Goal: Information Seeking & Learning: Check status

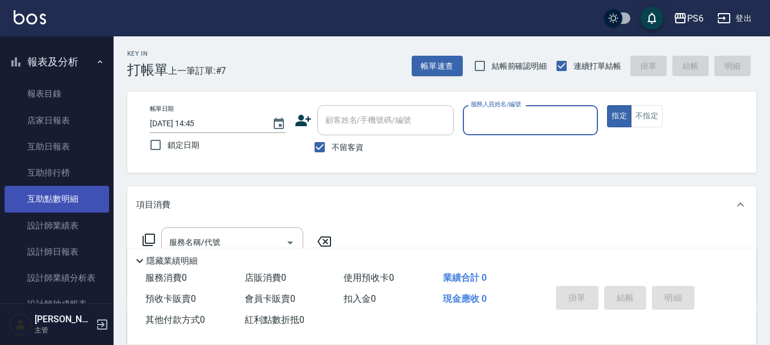
scroll to position [170, 0]
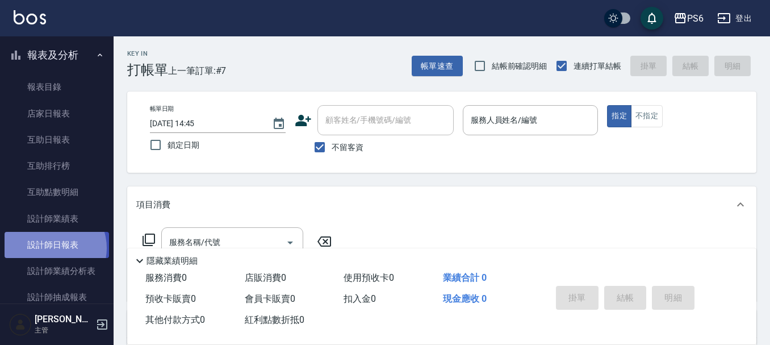
click at [50, 248] on link "設計師日報表" at bounding box center [57, 245] width 104 height 26
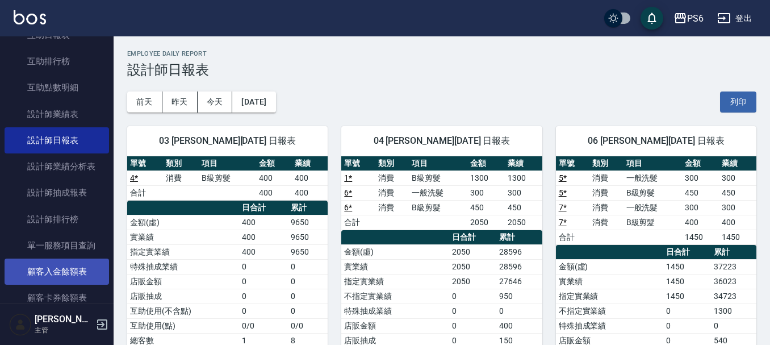
scroll to position [284, 0]
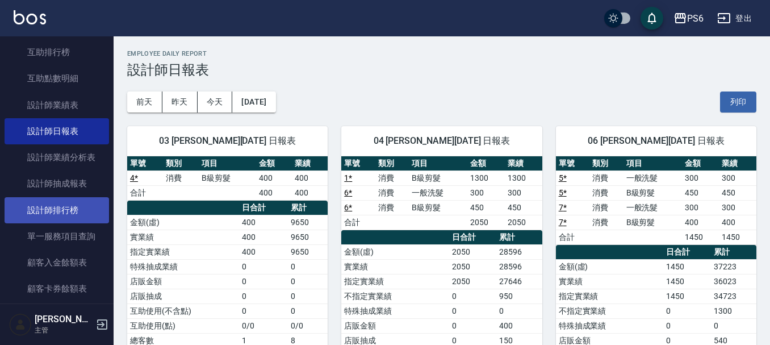
click at [83, 207] on link "設計師排行榜" at bounding box center [57, 210] width 104 height 26
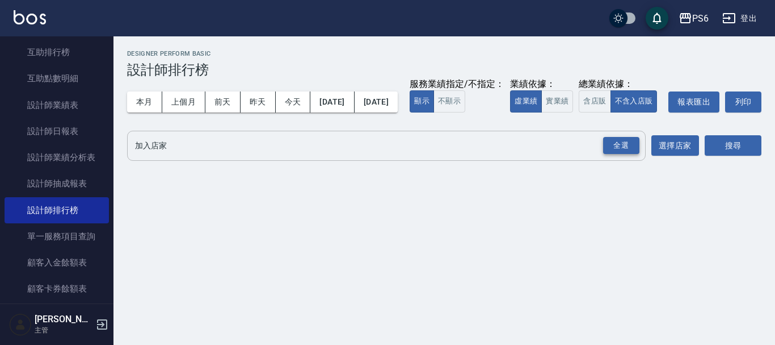
click at [614, 154] on div "全選" at bounding box center [621, 146] width 36 height 18
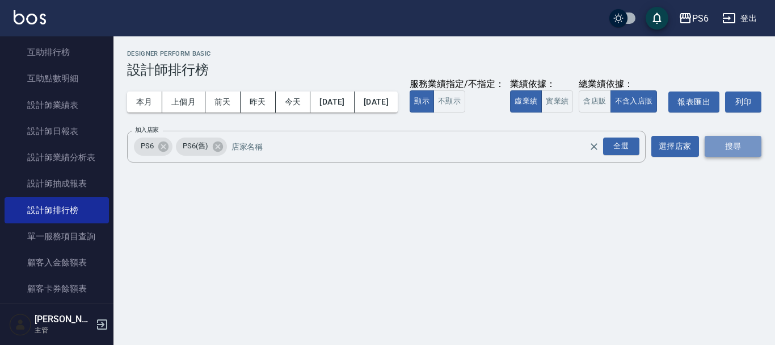
click at [719, 157] on button "搜尋" at bounding box center [733, 146] width 57 height 21
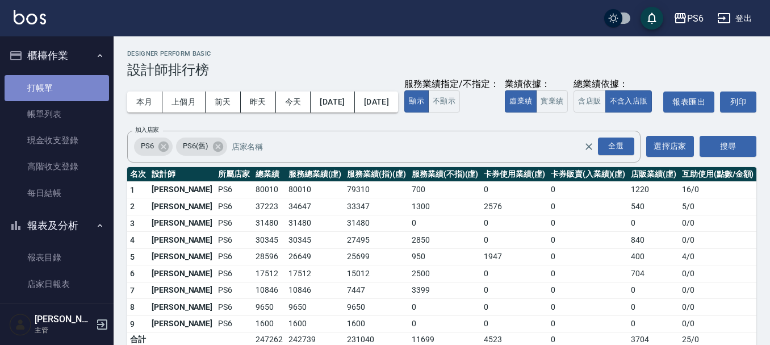
click at [64, 83] on link "打帳單" at bounding box center [57, 88] width 104 height 26
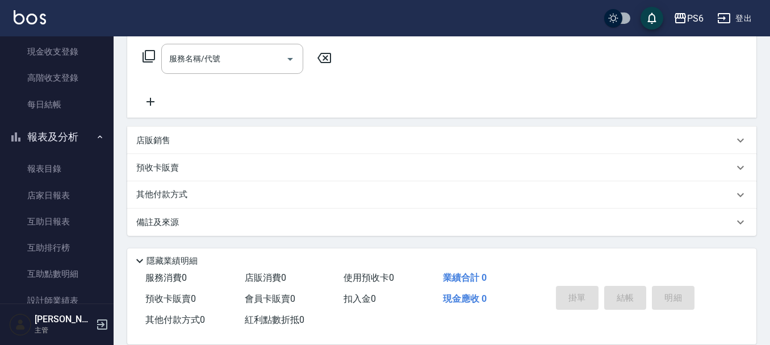
scroll to position [227, 0]
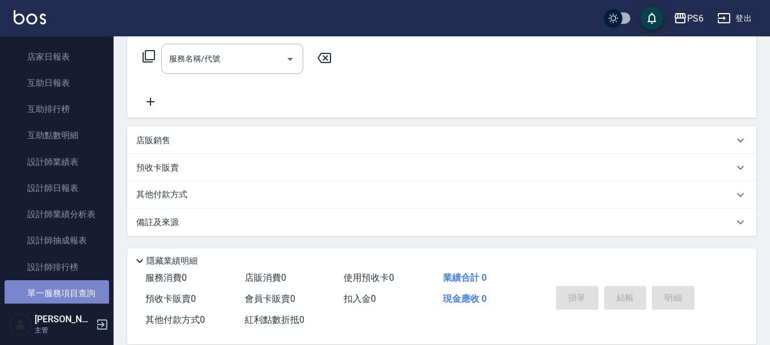
click at [60, 291] on link "單一服務項目查詢" at bounding box center [57, 293] width 104 height 26
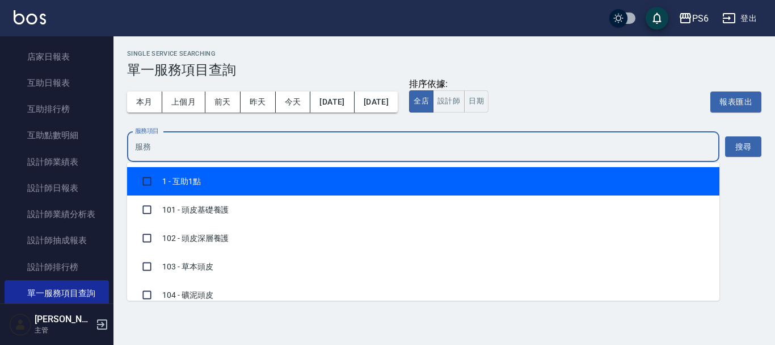
click at [314, 154] on input "服務項目" at bounding box center [423, 147] width 582 height 20
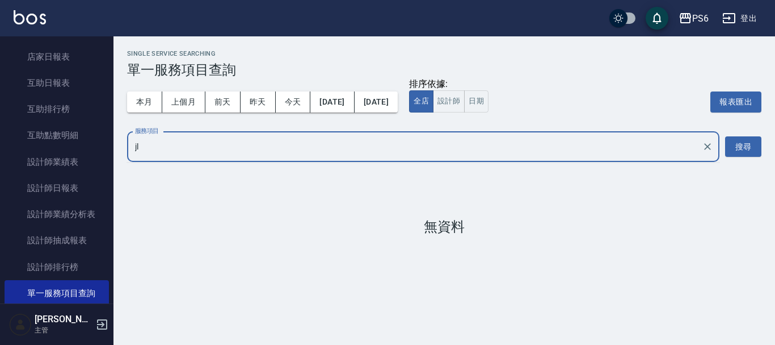
type input "j"
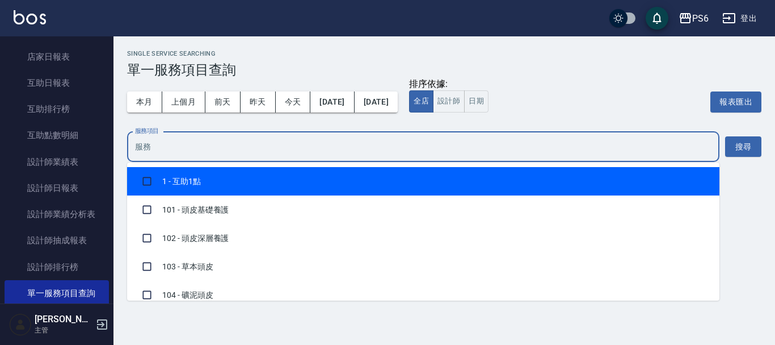
type input "ㄎ"
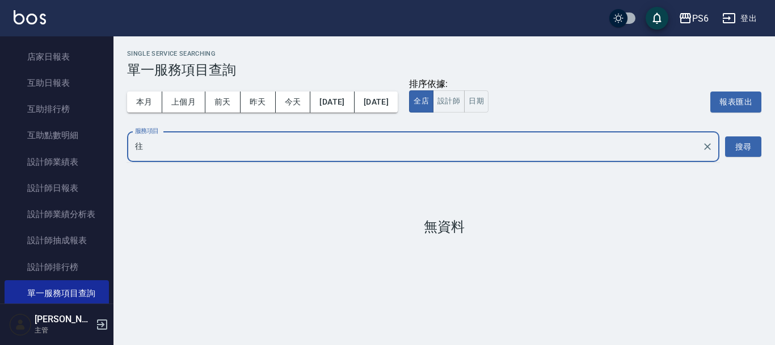
type input "網"
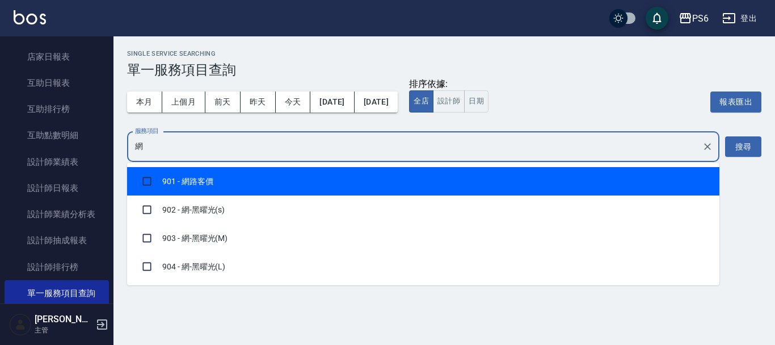
click at [279, 183] on li "901 - 網路客價" at bounding box center [423, 181] width 593 height 28
checkbox input "true"
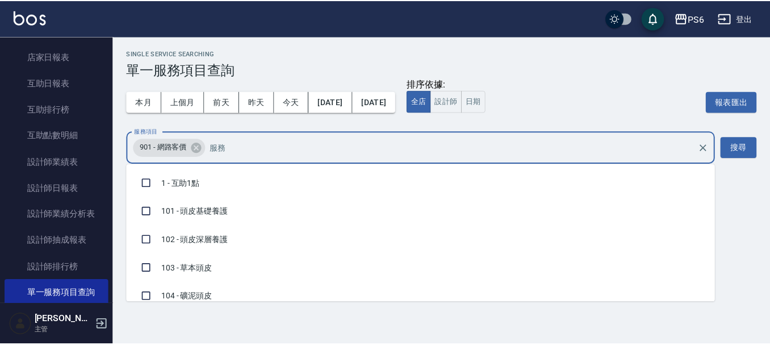
scroll to position [1541, 0]
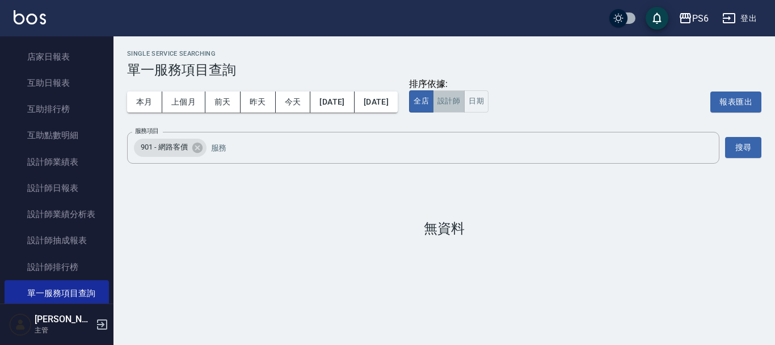
click at [465, 100] on button "設計師" at bounding box center [449, 101] width 32 height 22
drag, startPoint x: 755, startPoint y: 148, endPoint x: 742, endPoint y: 150, distance: 12.8
click at [754, 149] on button "搜尋" at bounding box center [743, 147] width 36 height 21
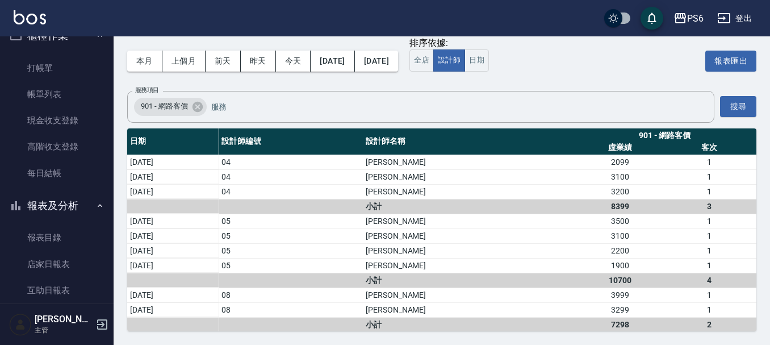
scroll to position [0, 0]
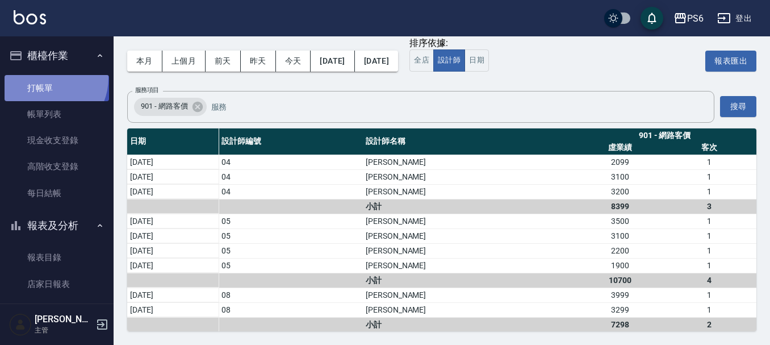
click at [45, 78] on link "打帳單" at bounding box center [57, 88] width 104 height 26
